Goal: Task Accomplishment & Management: Complete application form

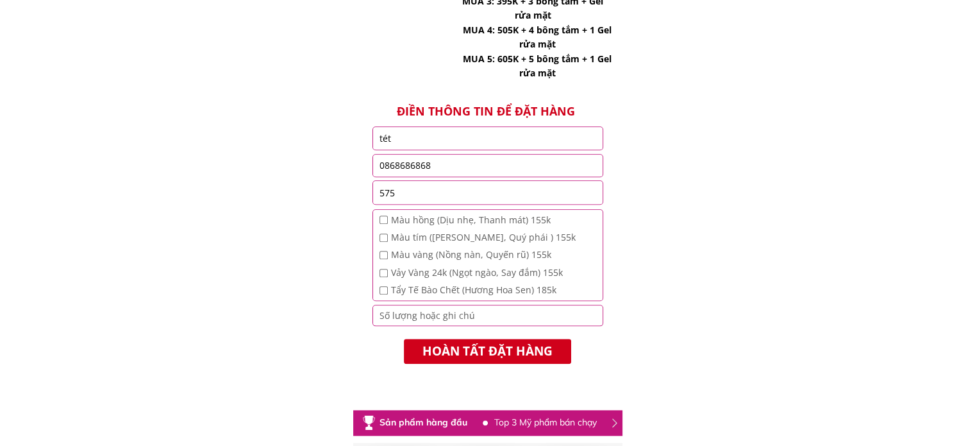
scroll to position [1339, 0]
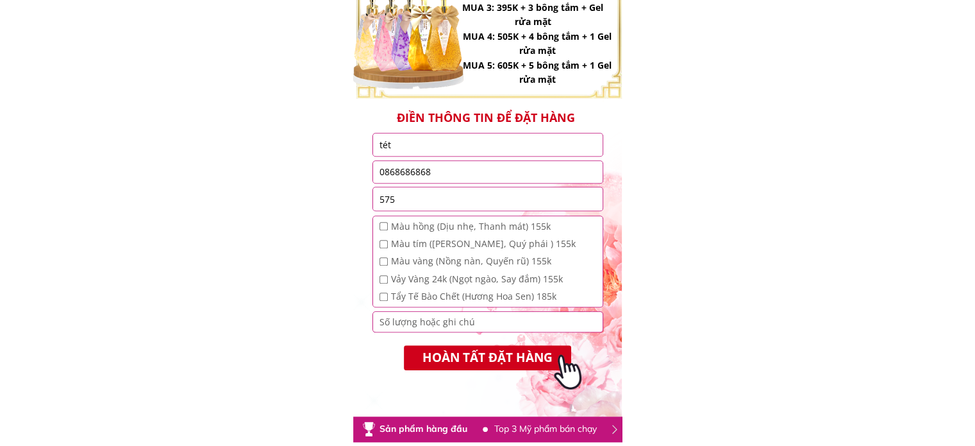
click at [444, 146] on input "tét" at bounding box center [487, 144] width 223 height 22
type input "t"
click at [457, 166] on input "0868686868" at bounding box center [487, 172] width 223 height 22
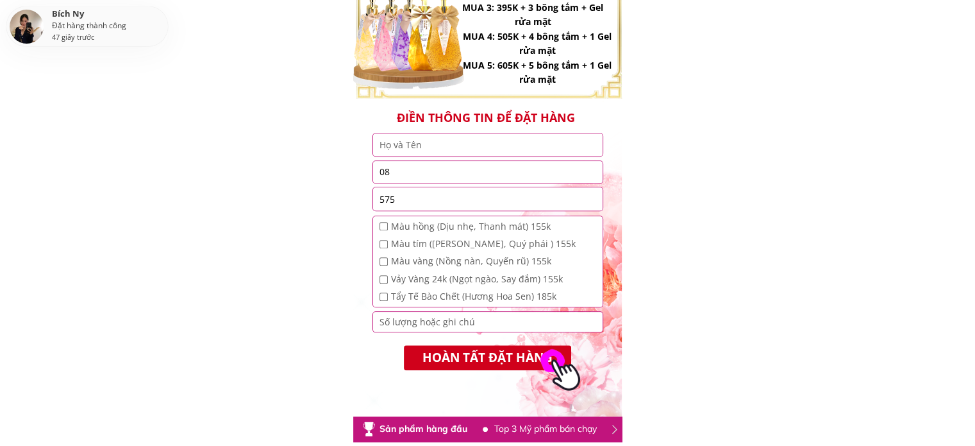
type input "0"
click at [443, 202] on input "575" at bounding box center [487, 198] width 223 height 23
type input "5"
click at [420, 173] on input "tel" at bounding box center [487, 172] width 223 height 22
paste input "0943156595"
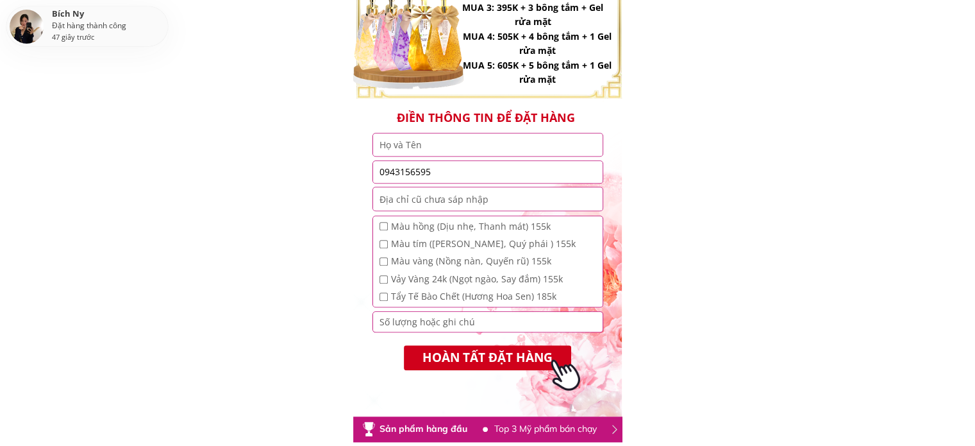
type input "0943156595"
click at [418, 146] on input "text" at bounding box center [487, 144] width 223 height 22
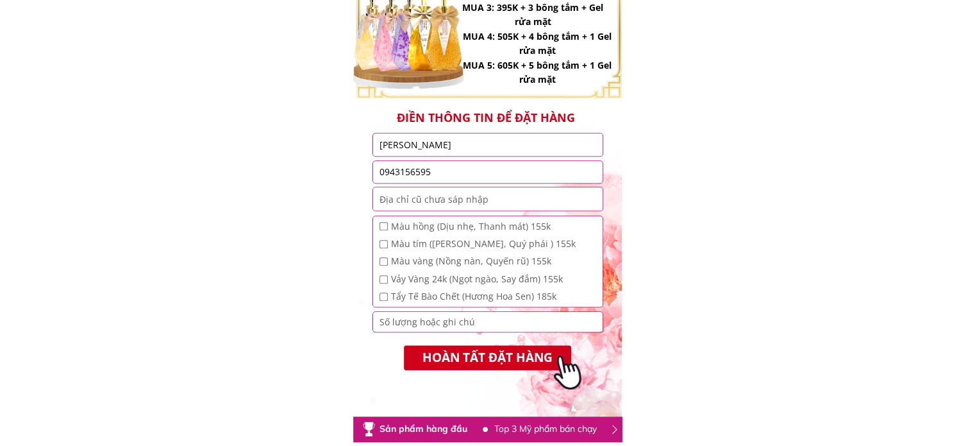
type input "[PERSON_NAME]"
click at [446, 201] on input "text" at bounding box center [487, 198] width 223 height 23
click at [487, 199] on input "text" at bounding box center [487, 198] width 223 height 23
paste input "29 hẻm 1 kiệt [GEOGRAPHIC_DATA]- phường [GEOGRAPHIC_DATA]"
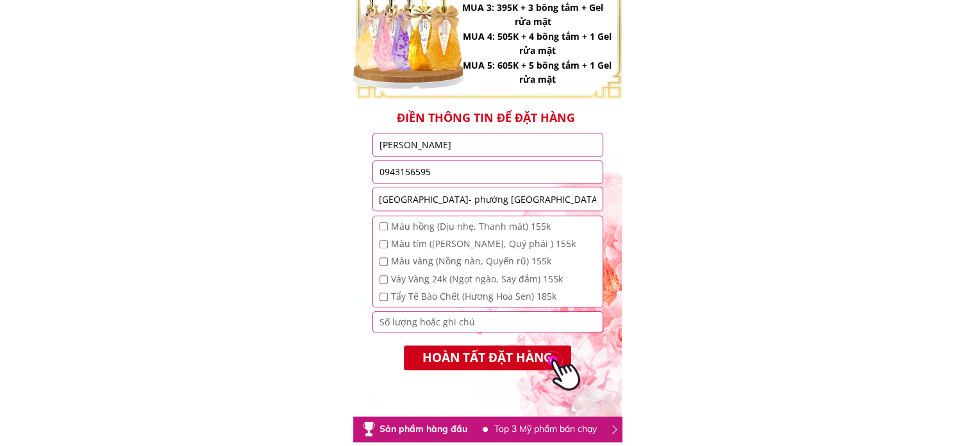
type input "29 hẻm 1 kiệt [GEOGRAPHIC_DATA]- phường [GEOGRAPHIC_DATA]"
click at [385, 279] on input "checkbox" at bounding box center [384, 279] width 8 height 8
checkbox input "true"
click at [383, 297] on input "checkbox" at bounding box center [384, 296] width 8 height 8
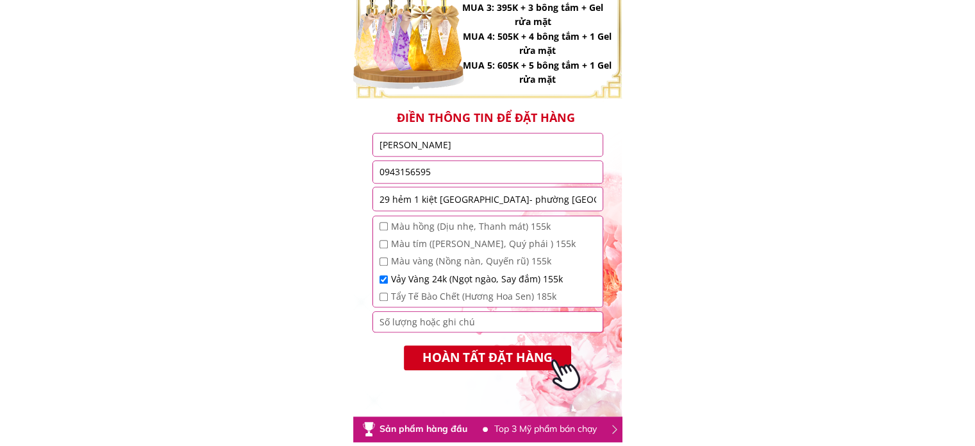
checkbox input "true"
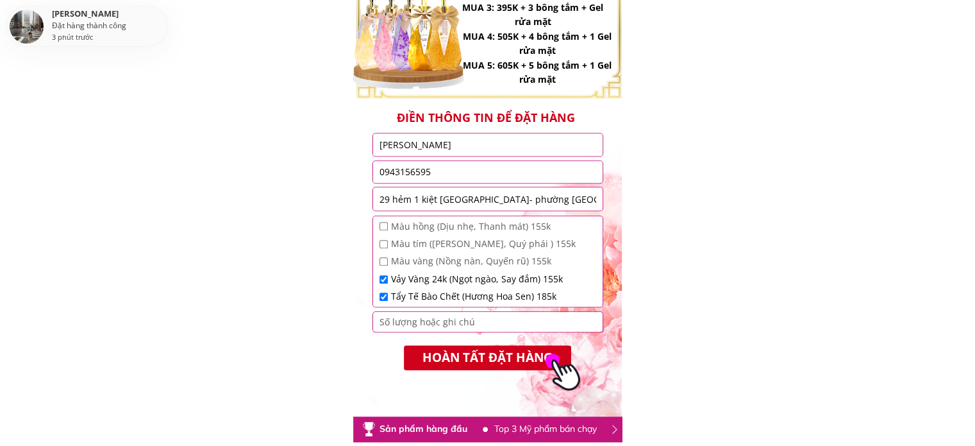
click at [403, 322] on input "number" at bounding box center [487, 321] width 223 height 19
type input "2"
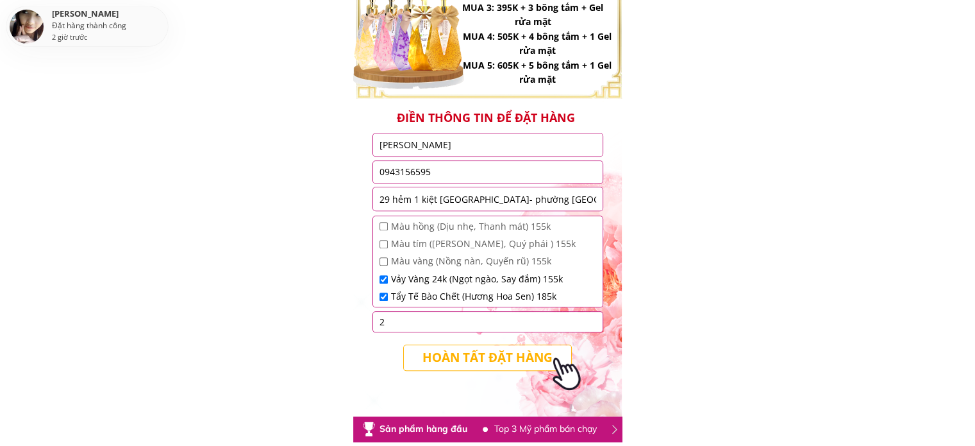
click at [477, 360] on p "HOÀN TẤT ĐẶT HÀNG" at bounding box center [487, 357] width 167 height 25
